Goal: Task Accomplishment & Management: Use online tool/utility

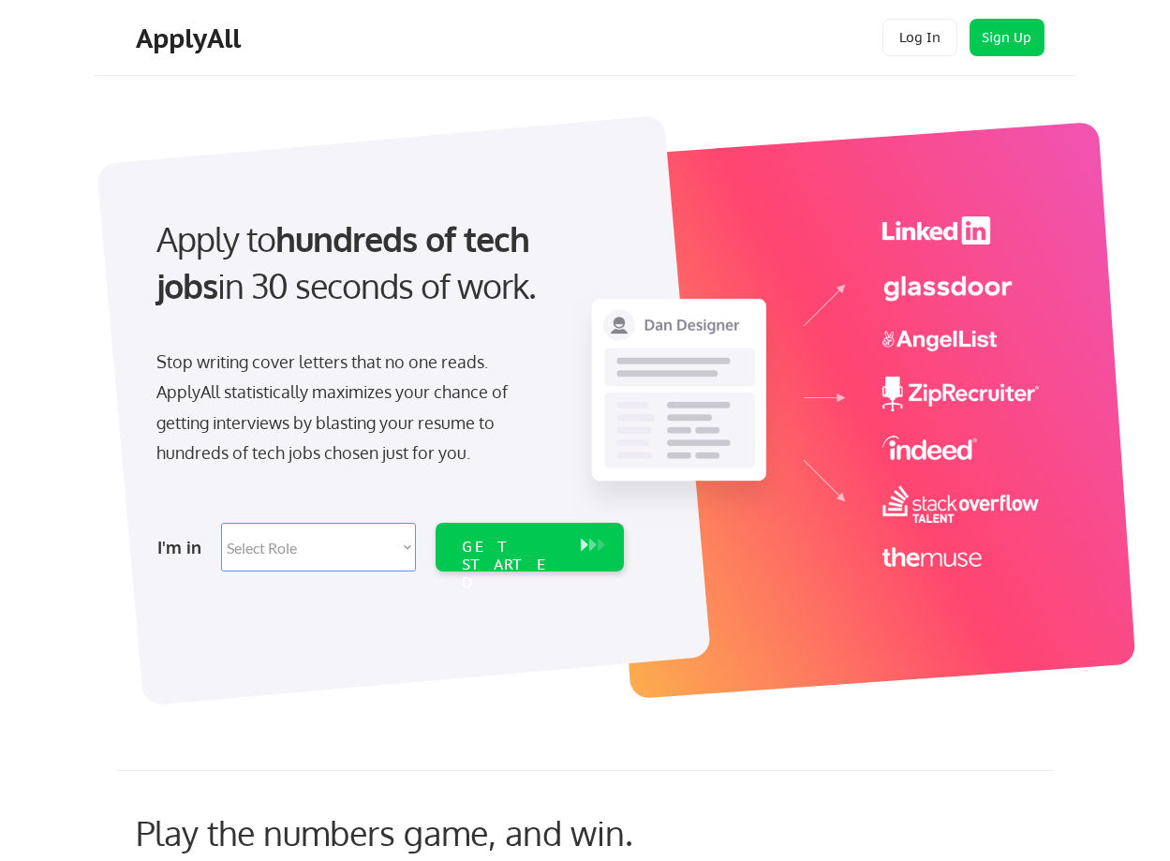
click at [358, 558] on select "Select Role Software Engineering Product Management Customer Success Sales UI/U…" at bounding box center [318, 547] width 195 height 49
select select ""product""
click at [221, 523] on select "Select Role Software Engineering Product Management Customer Success Sales UI/U…" at bounding box center [318, 547] width 195 height 49
select select ""product""
click at [482, 541] on div "GET STARTED" at bounding box center [512, 565] width 100 height 54
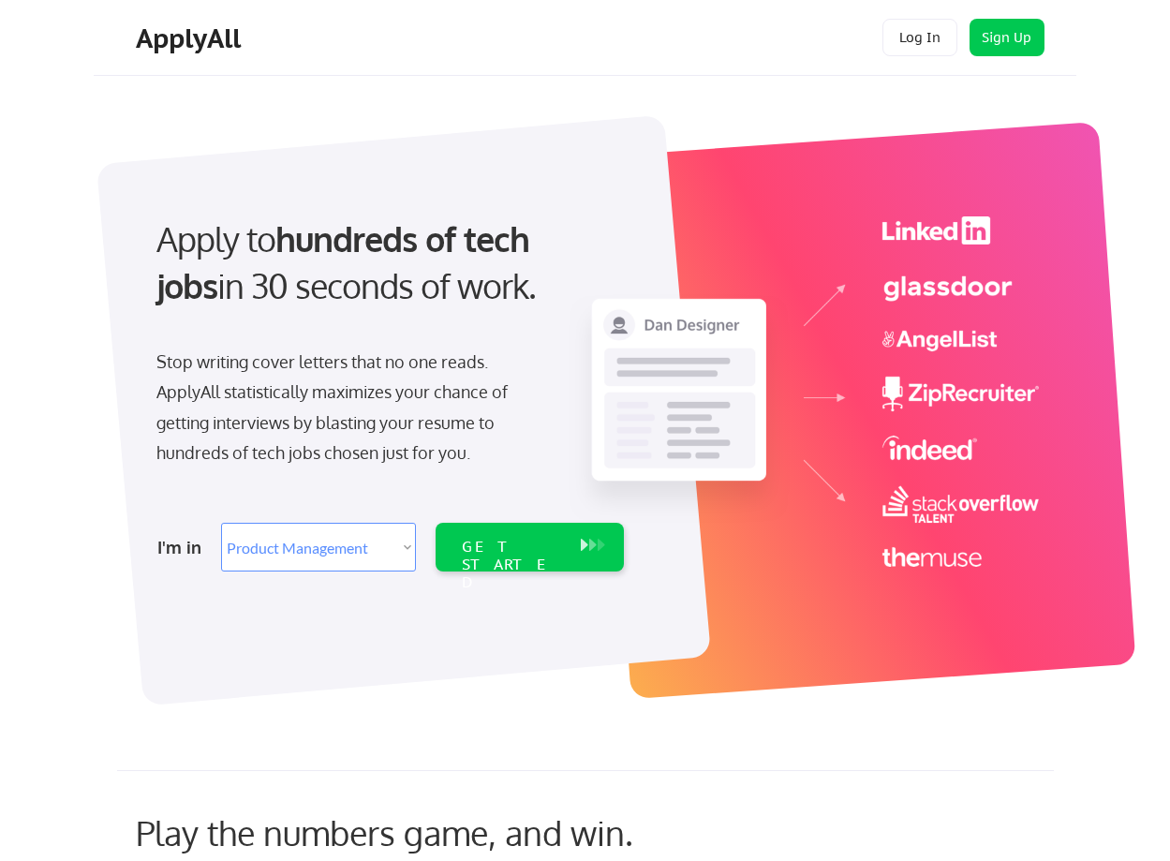
select select ""product""
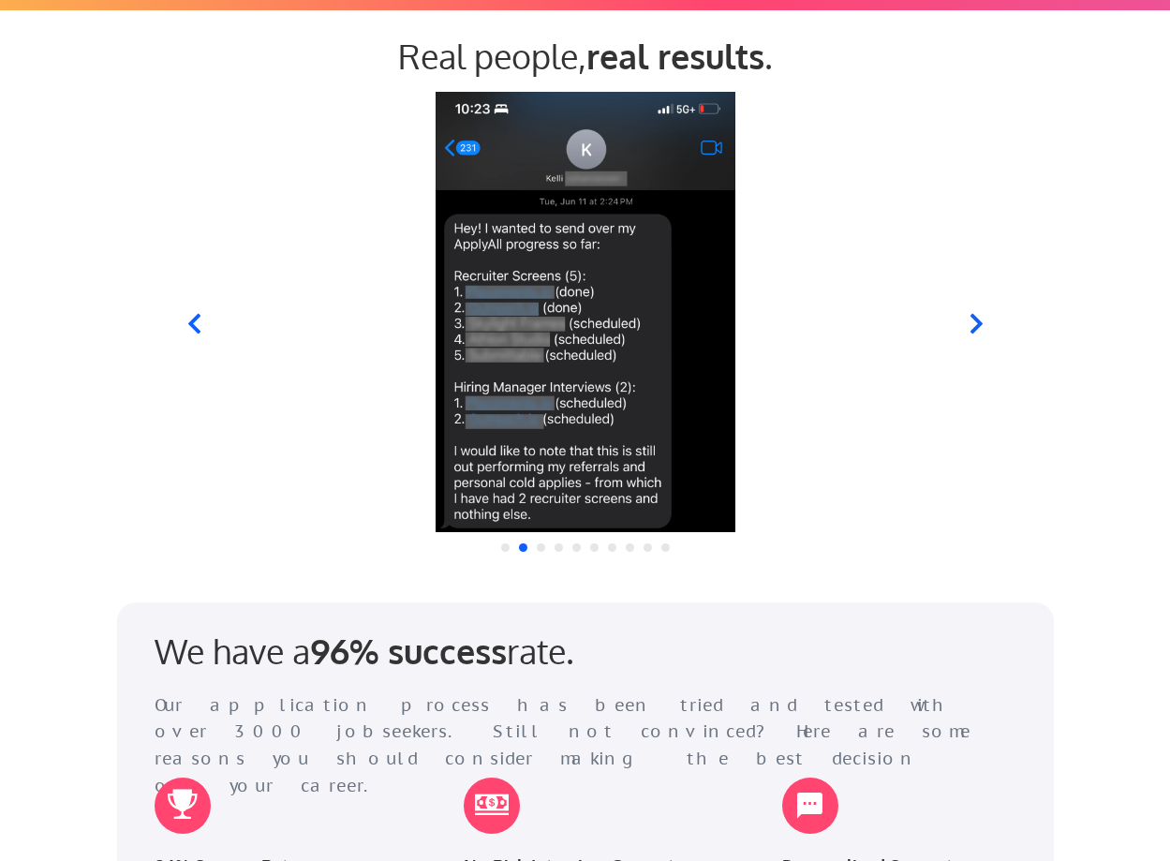
scroll to position [1796, 0]
